Goal: Task Accomplishment & Management: Manage account settings

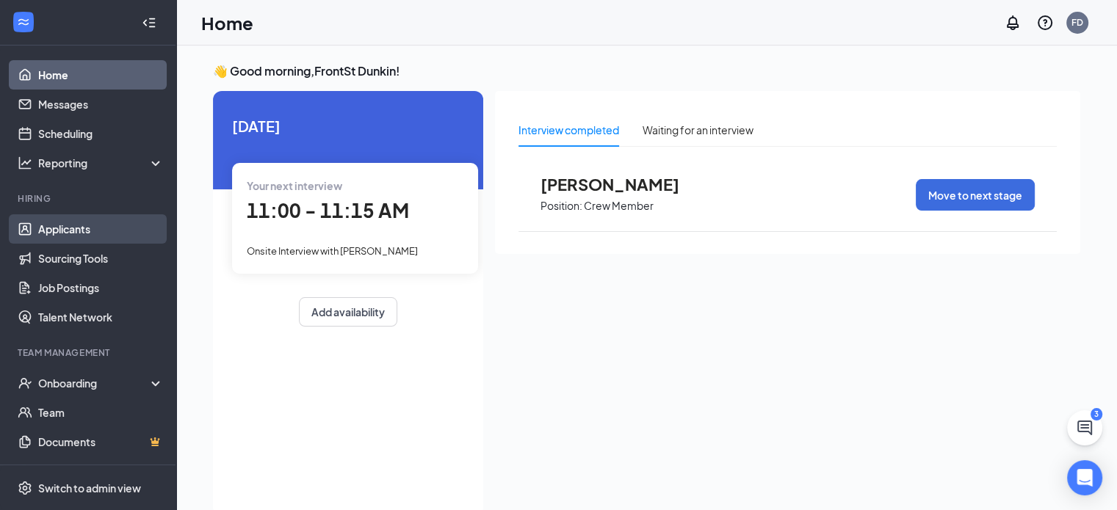
click at [69, 228] on link "Applicants" at bounding box center [101, 228] width 126 height 29
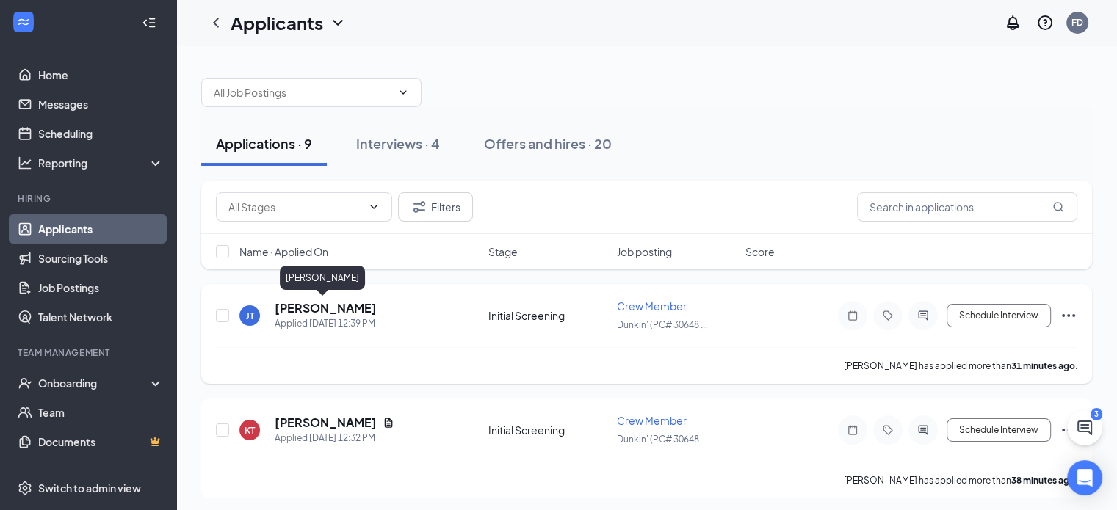
click at [286, 308] on h5 "[PERSON_NAME]" at bounding box center [326, 308] width 102 height 16
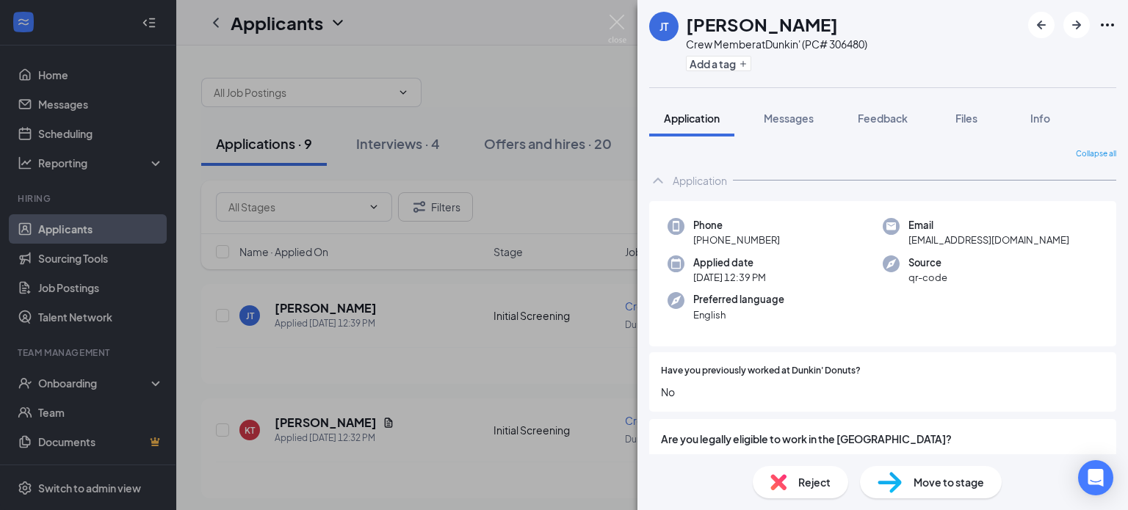
click at [552, 207] on div "[PERSON_NAME] Crew Member at Dunkin' (PC# 306480) Add a tag Application Message…" at bounding box center [564, 255] width 1128 height 510
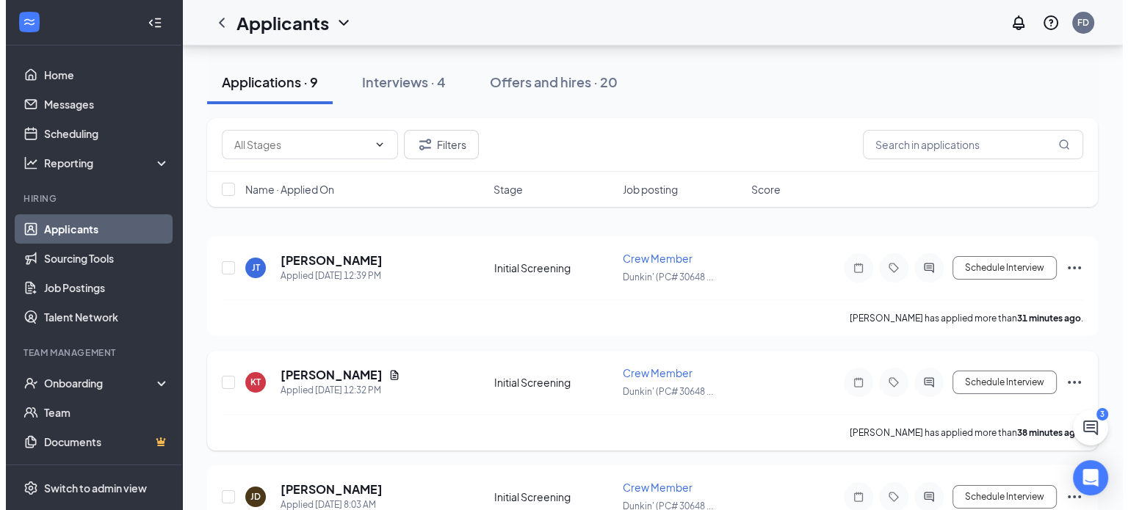
scroll to position [73, 0]
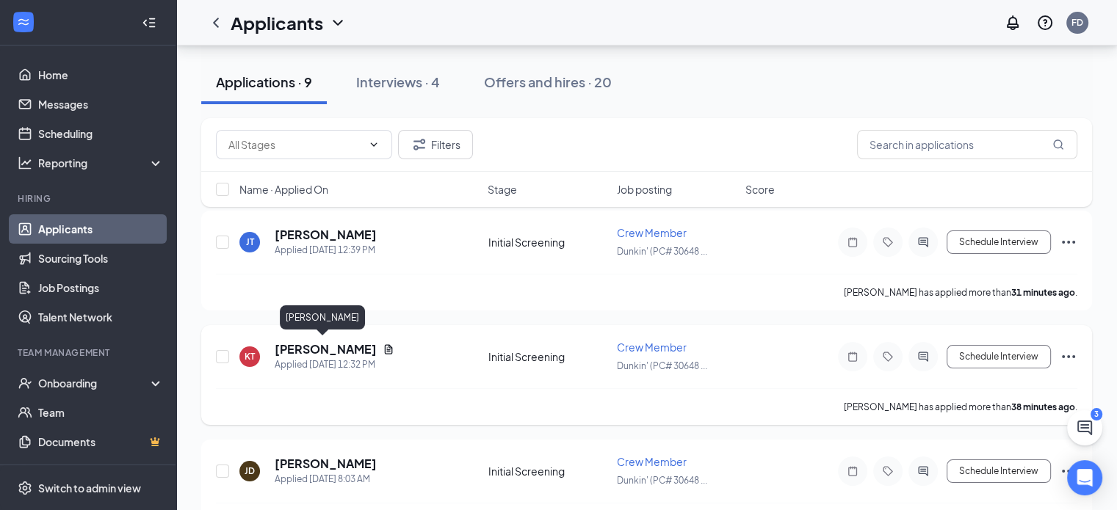
click at [299, 350] on h5 "[PERSON_NAME]" at bounding box center [326, 350] width 102 height 16
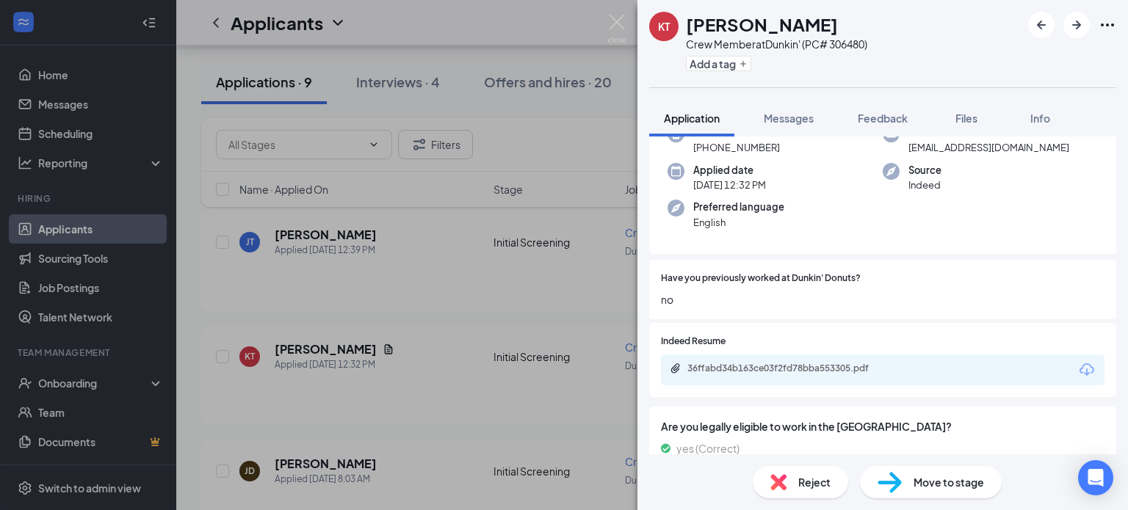
scroll to position [220, 0]
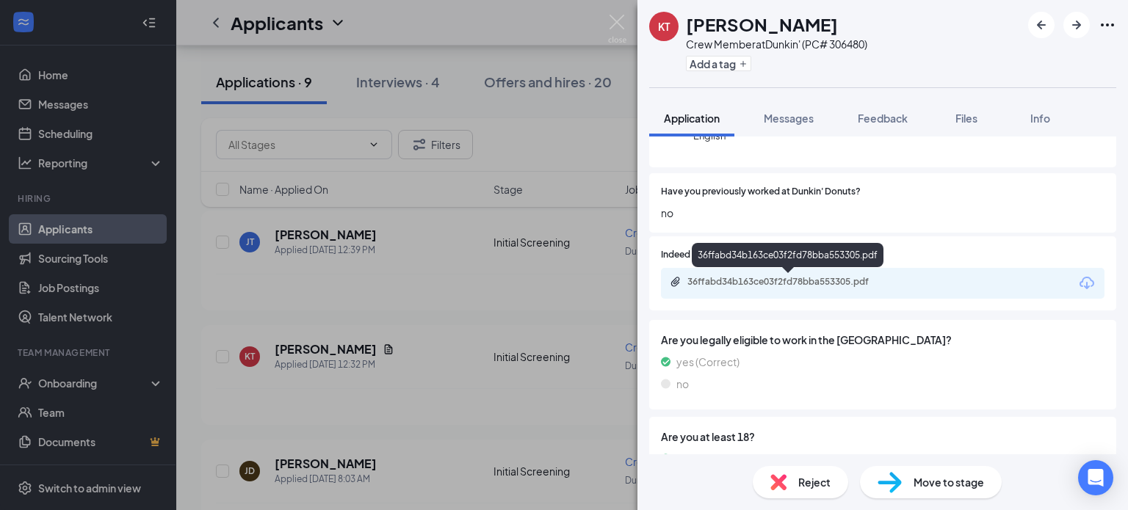
click at [718, 288] on div "36ffabd34b163ce03f2fd78bba553305.pdf" at bounding box center [789, 283] width 238 height 14
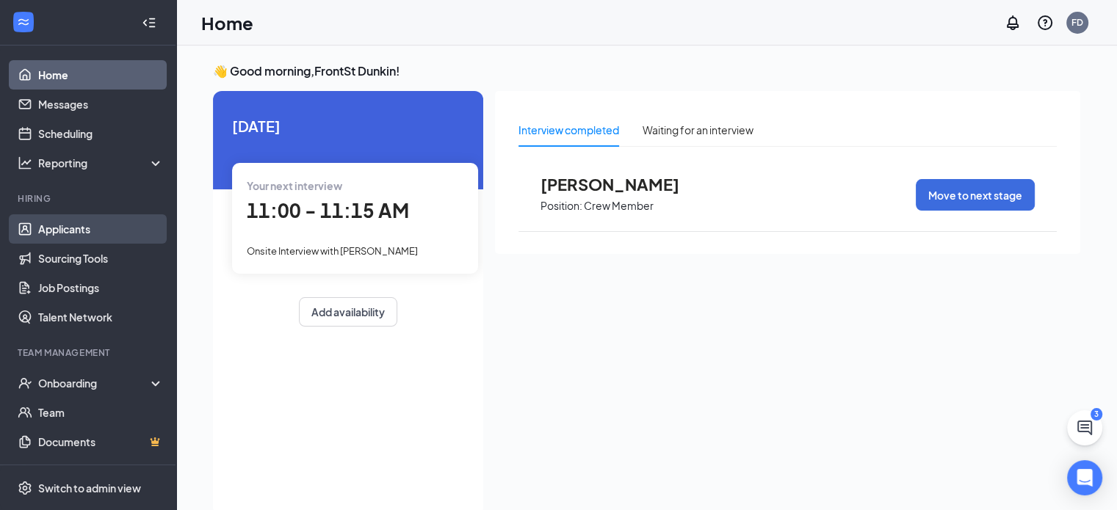
click at [72, 223] on link "Applicants" at bounding box center [101, 228] width 126 height 29
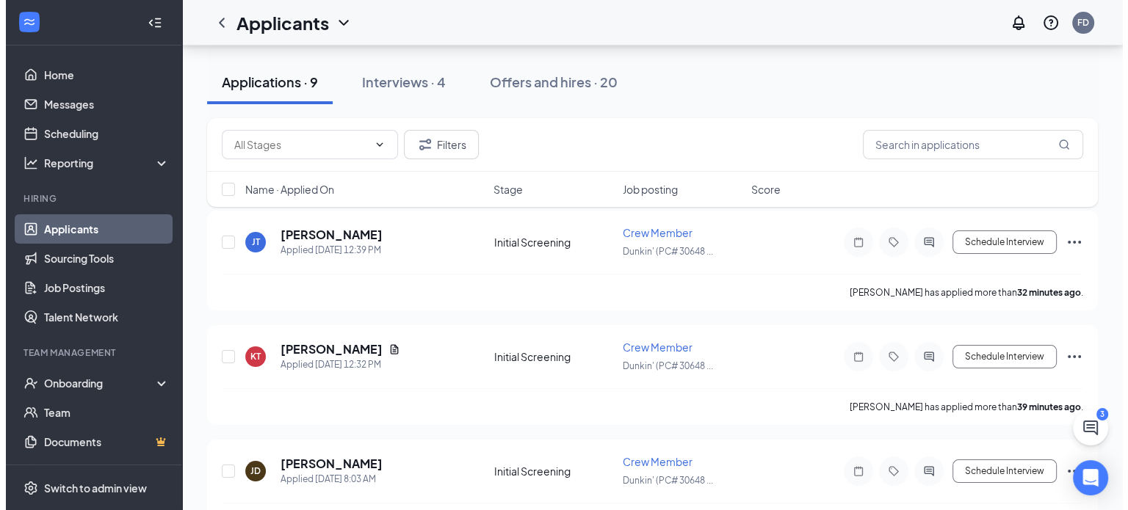
scroll to position [147, 0]
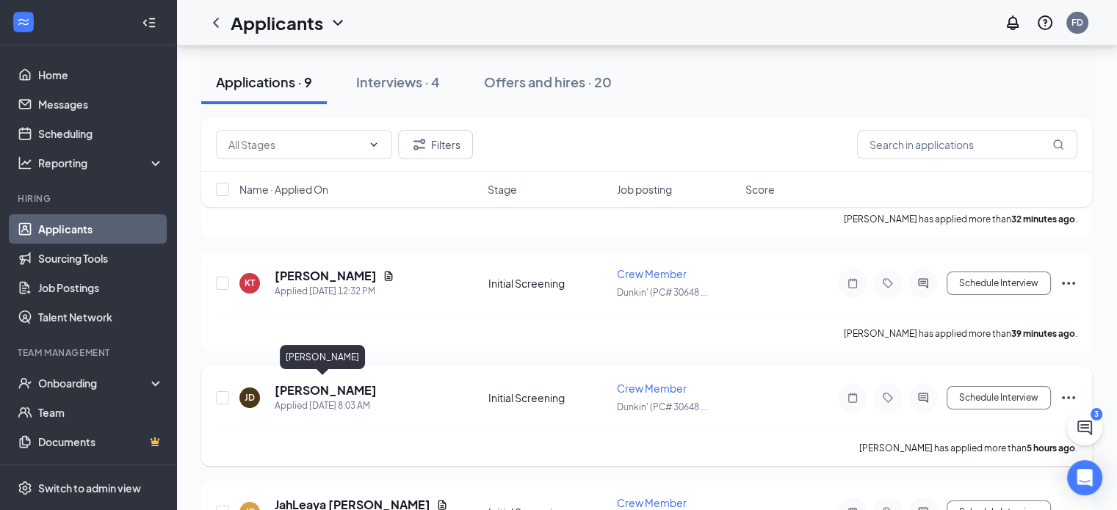
click at [338, 390] on h5 "[PERSON_NAME]" at bounding box center [326, 391] width 102 height 16
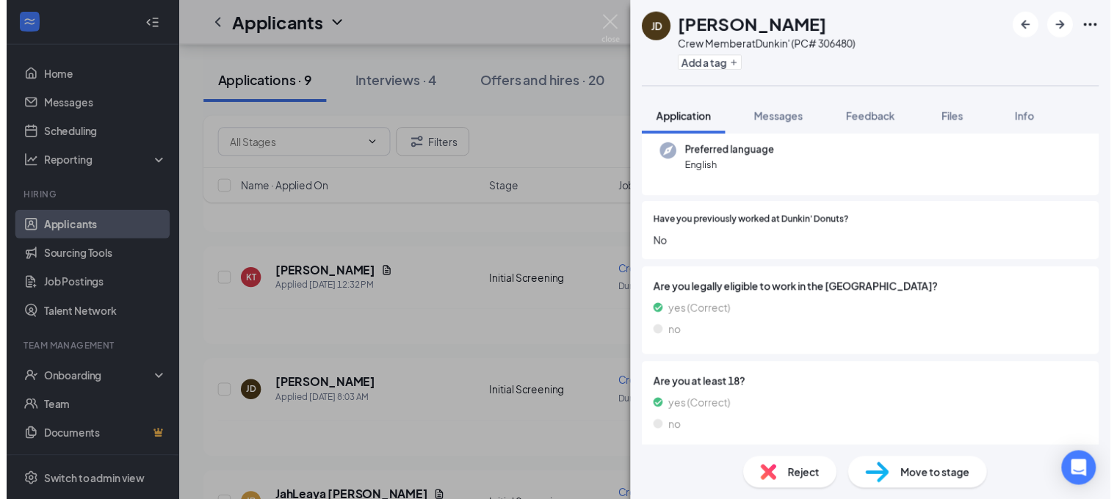
scroll to position [73, 0]
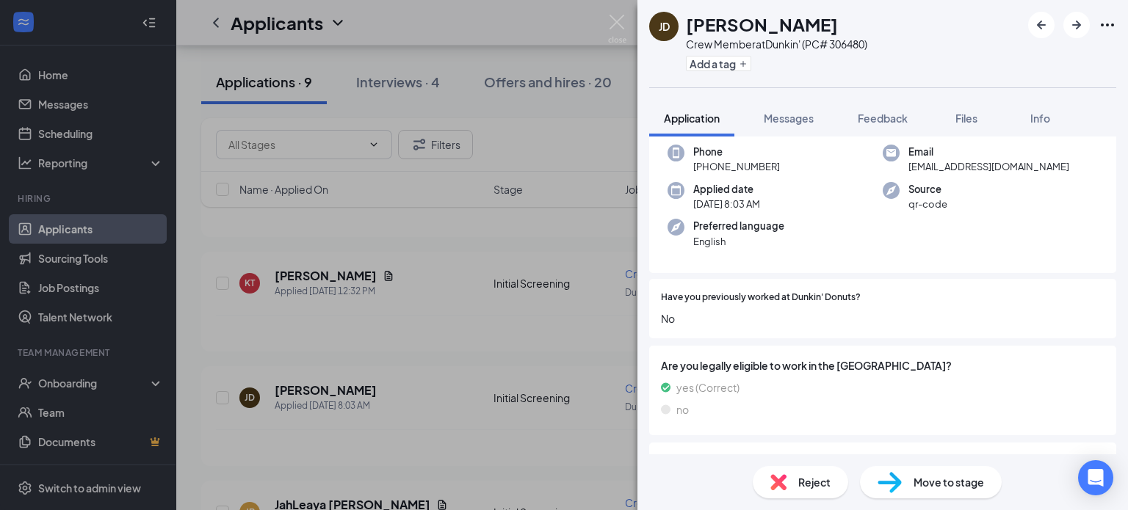
click at [435, 308] on div "JD Joseph Dorsey Crew Member at Dunkin' (PC# 306480) Add a tag Application Mess…" at bounding box center [564, 255] width 1128 height 510
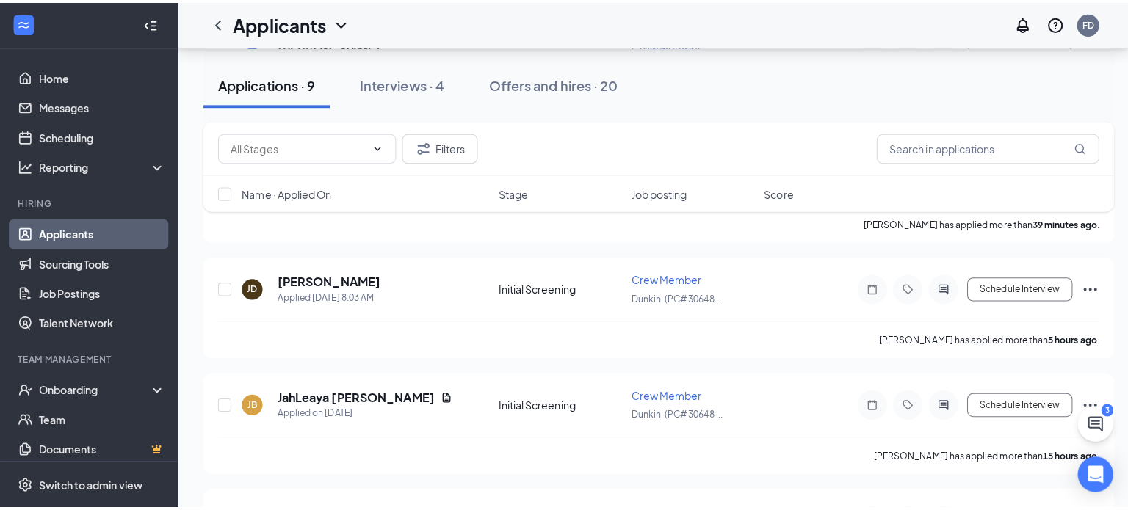
scroll to position [294, 0]
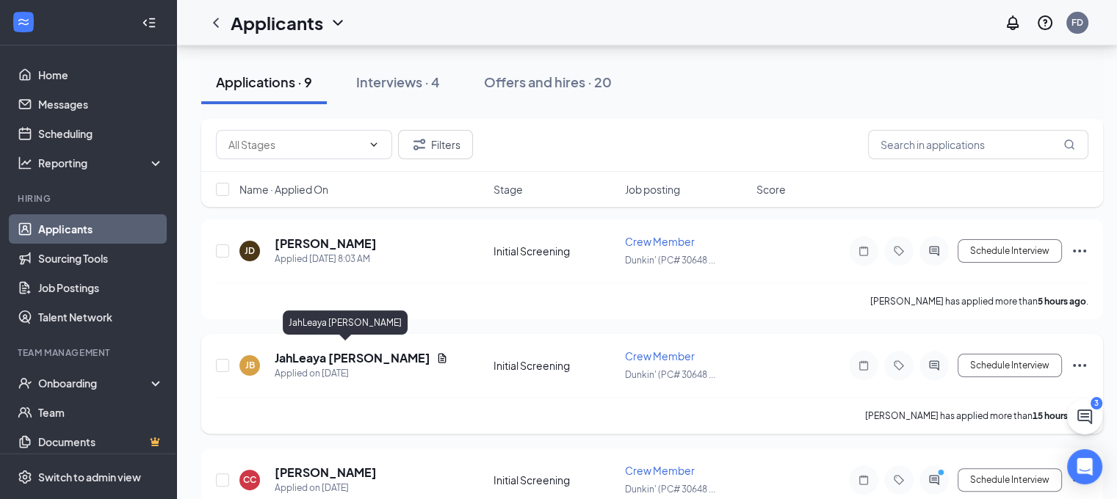
click at [371, 355] on h5 "JahLeaya [PERSON_NAME]" at bounding box center [353, 358] width 156 height 16
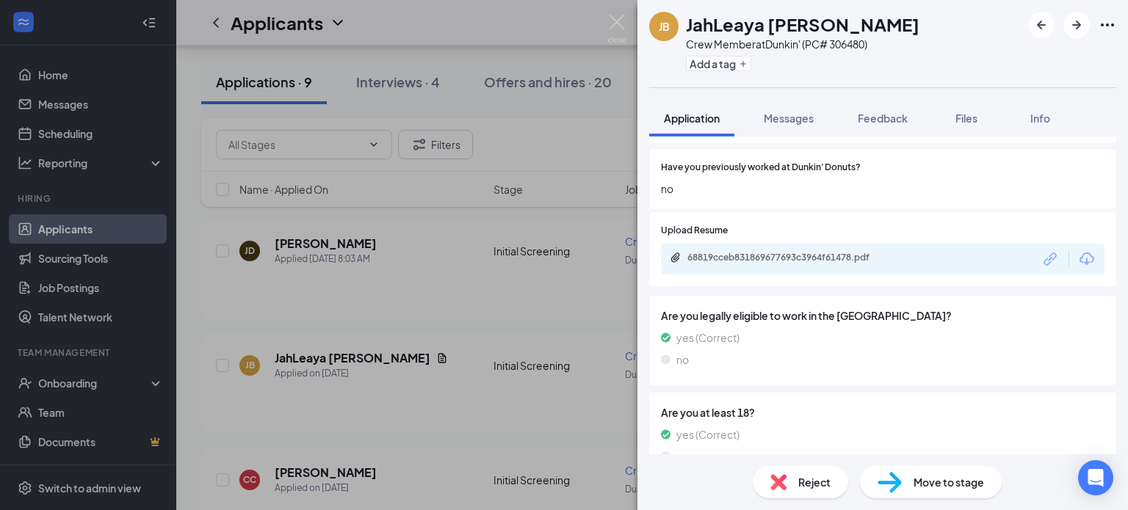
scroll to position [220, 0]
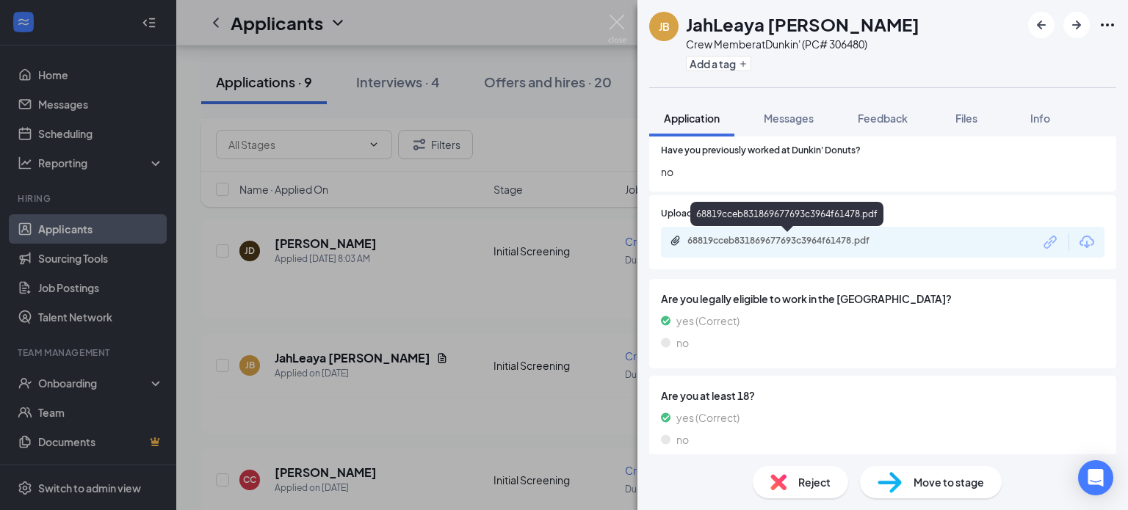
click at [714, 243] on div "68819cceb831869677693c3964f61478.pdf" at bounding box center [790, 241] width 206 height 12
